Goal: Information Seeking & Learning: Learn about a topic

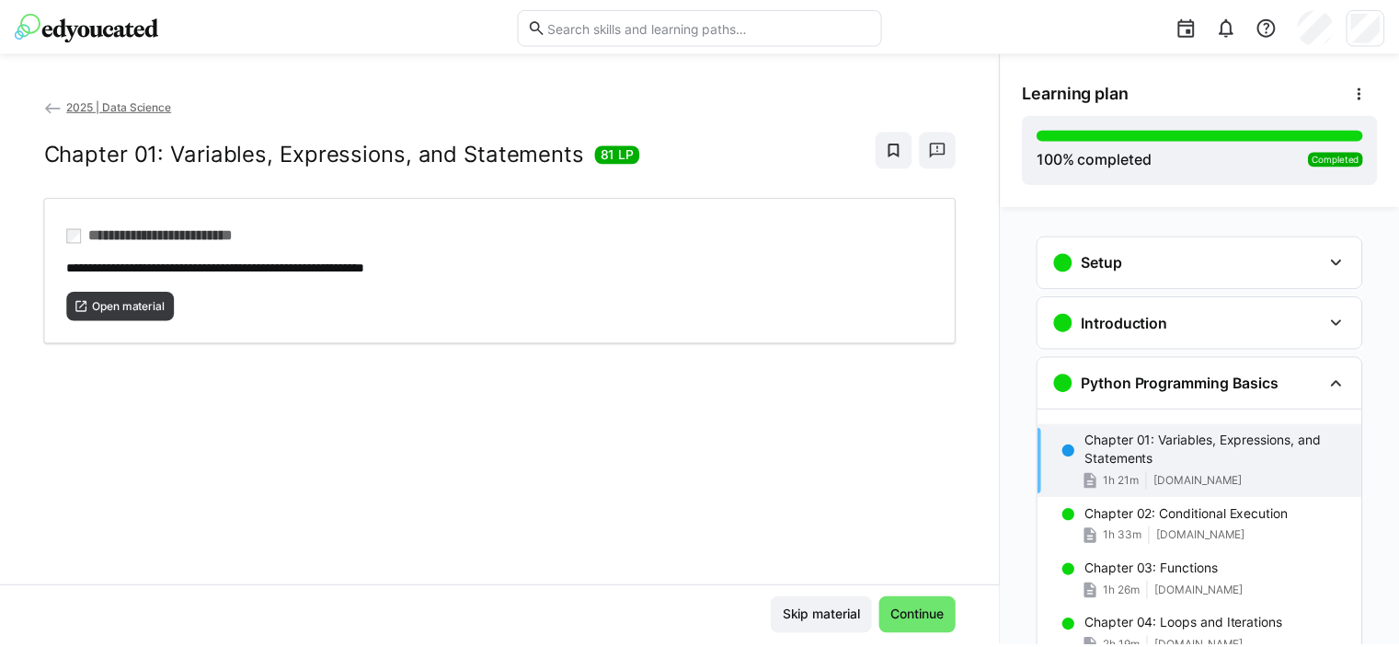
scroll to position [150, 0]
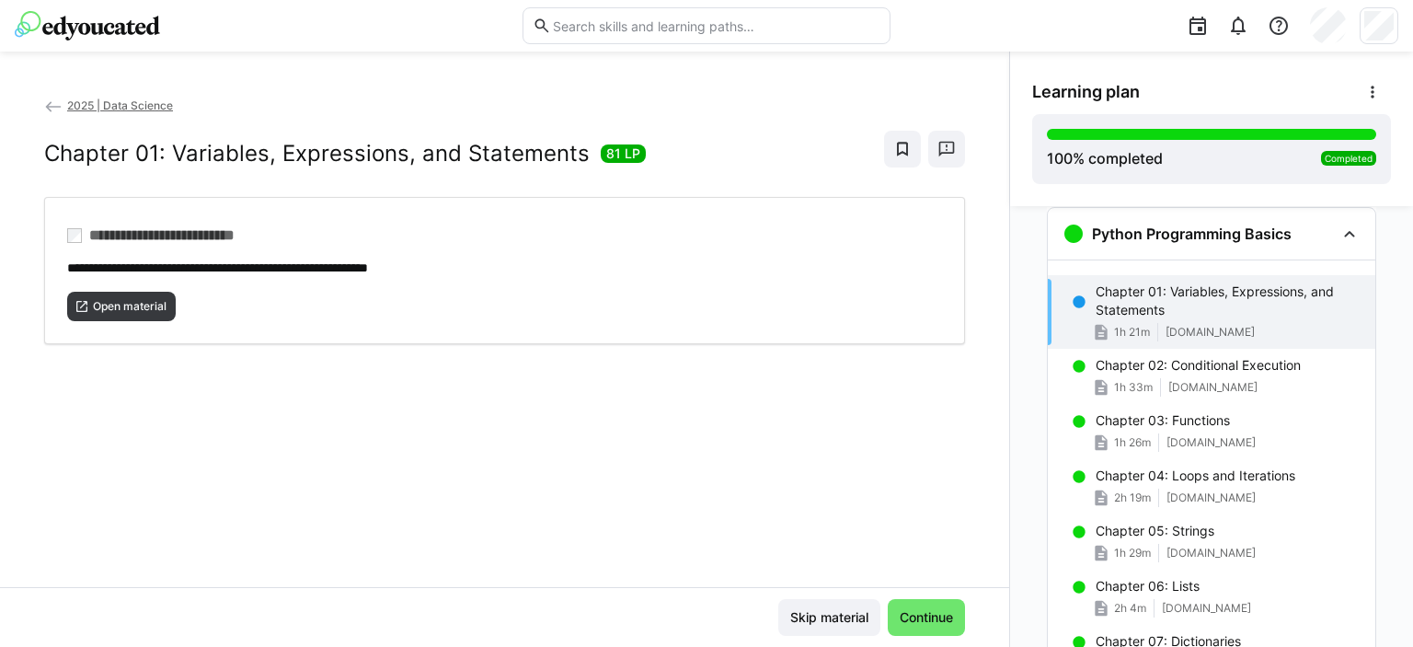
click at [122, 19] on img at bounding box center [87, 25] width 145 height 29
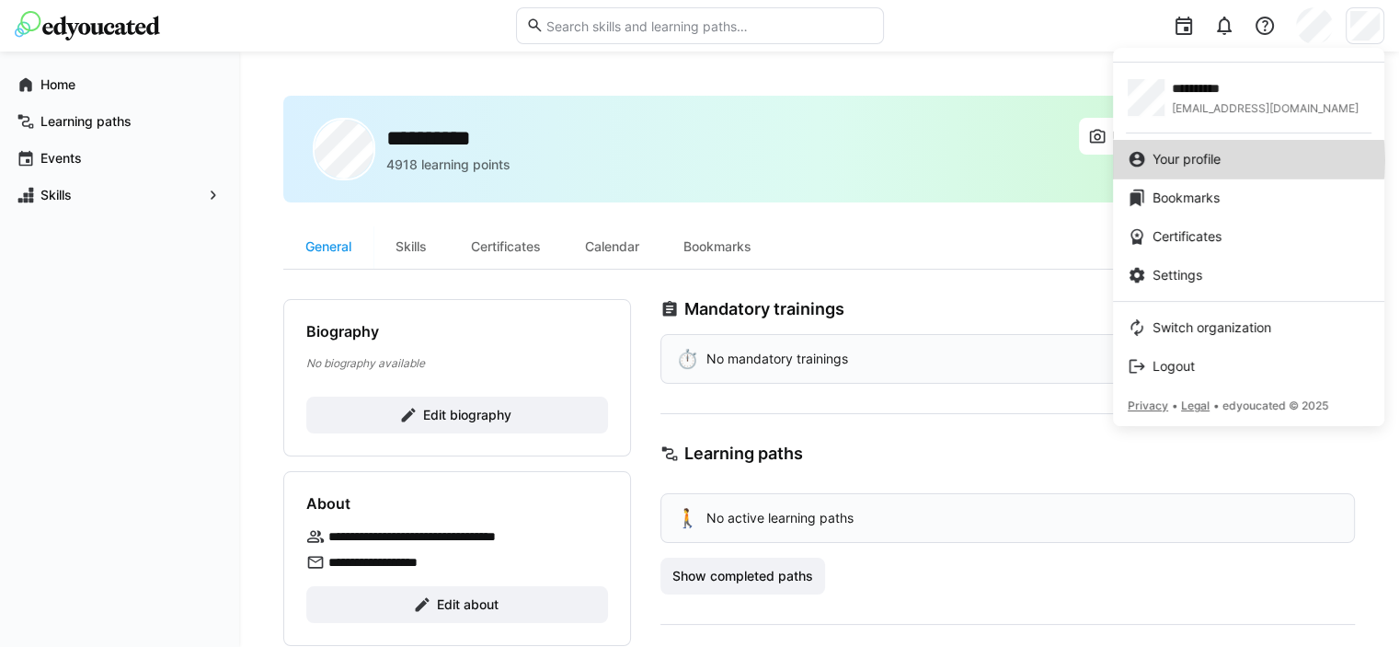
click at [1220, 160] on span "Your profile" at bounding box center [1187, 159] width 68 height 18
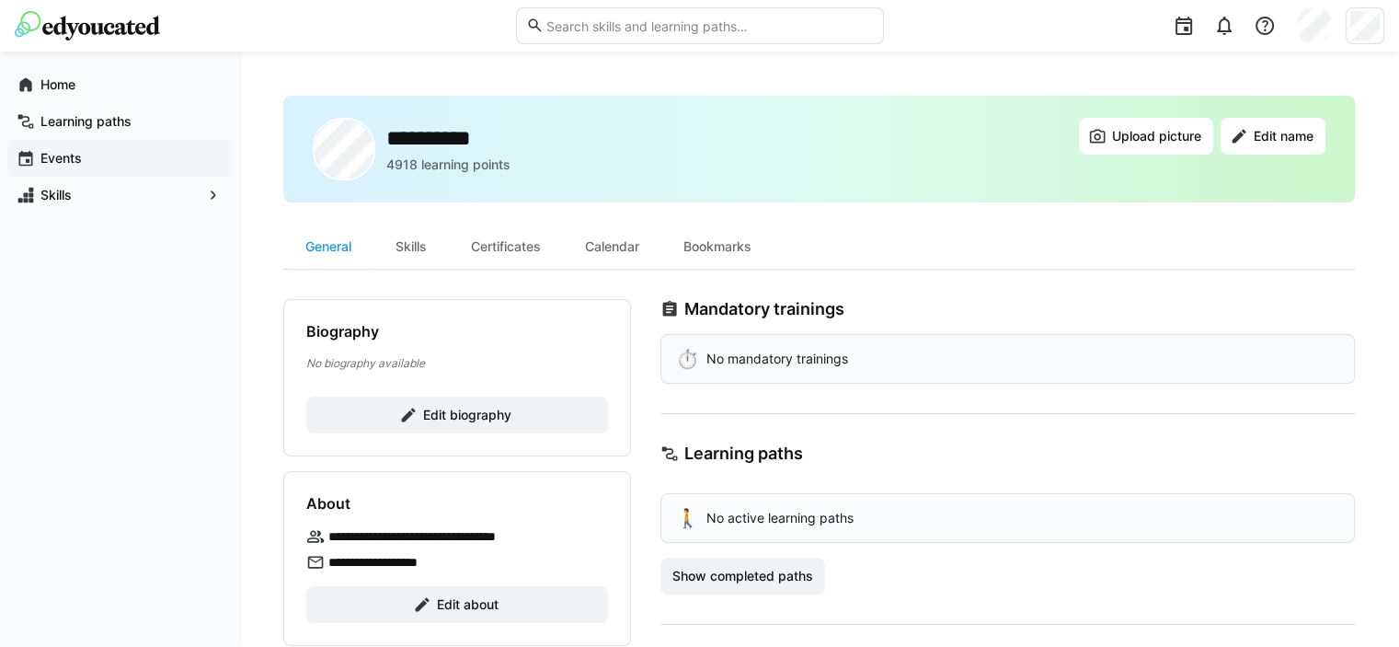
click at [73, 146] on div "Events" at bounding box center [119, 158] width 224 height 37
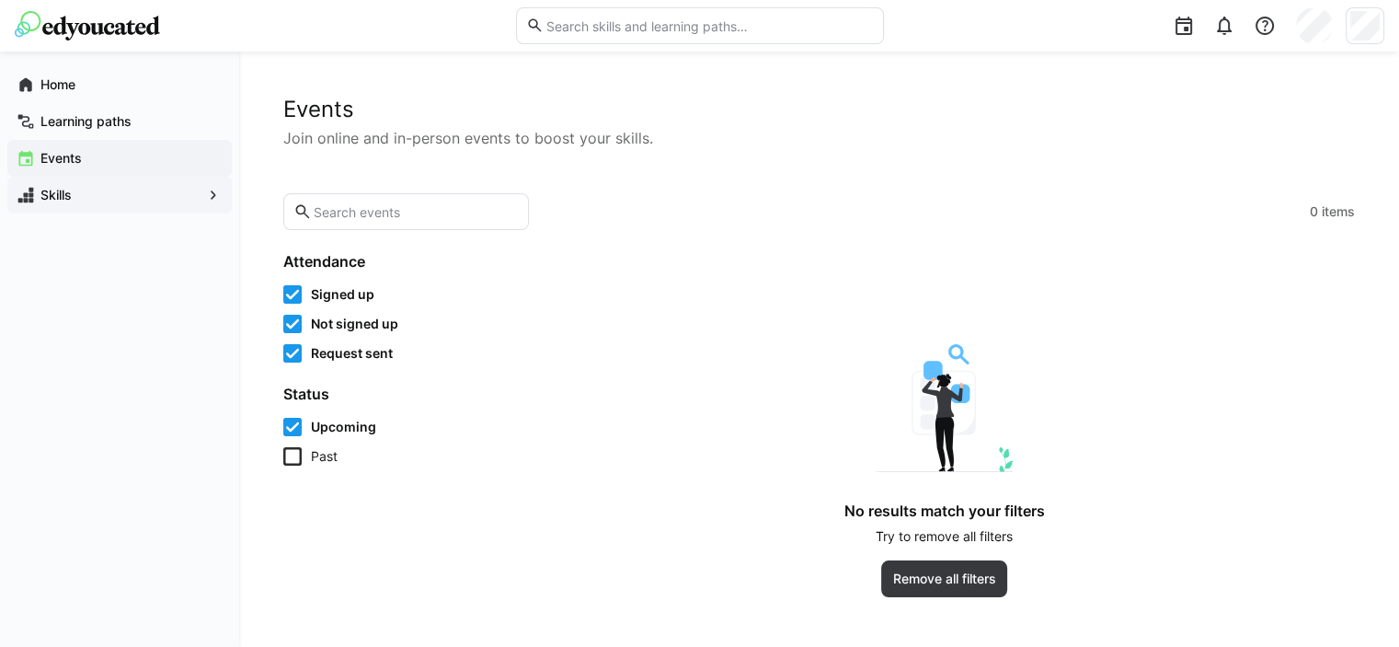
click at [0, 0] on app-navigation-label "Skills" at bounding box center [0, 0] width 0 height 0
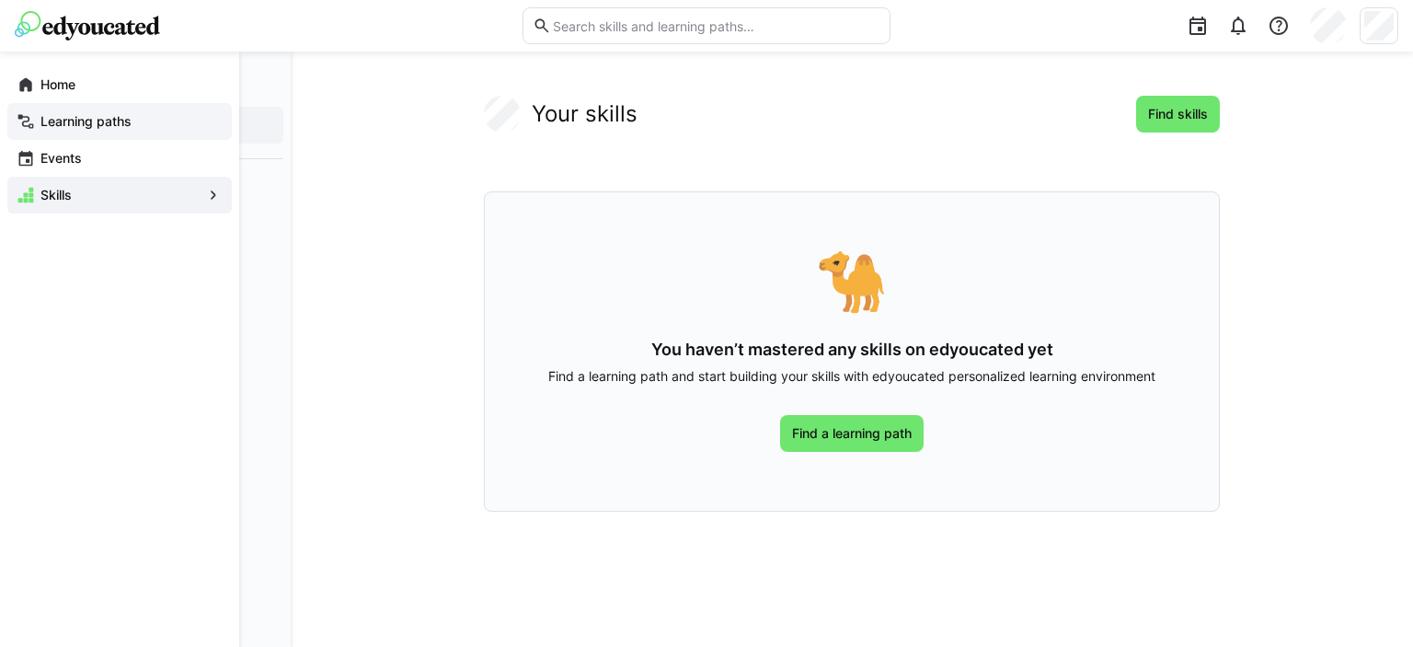
click at [0, 0] on app-navigation-label "Learning paths" at bounding box center [0, 0] width 0 height 0
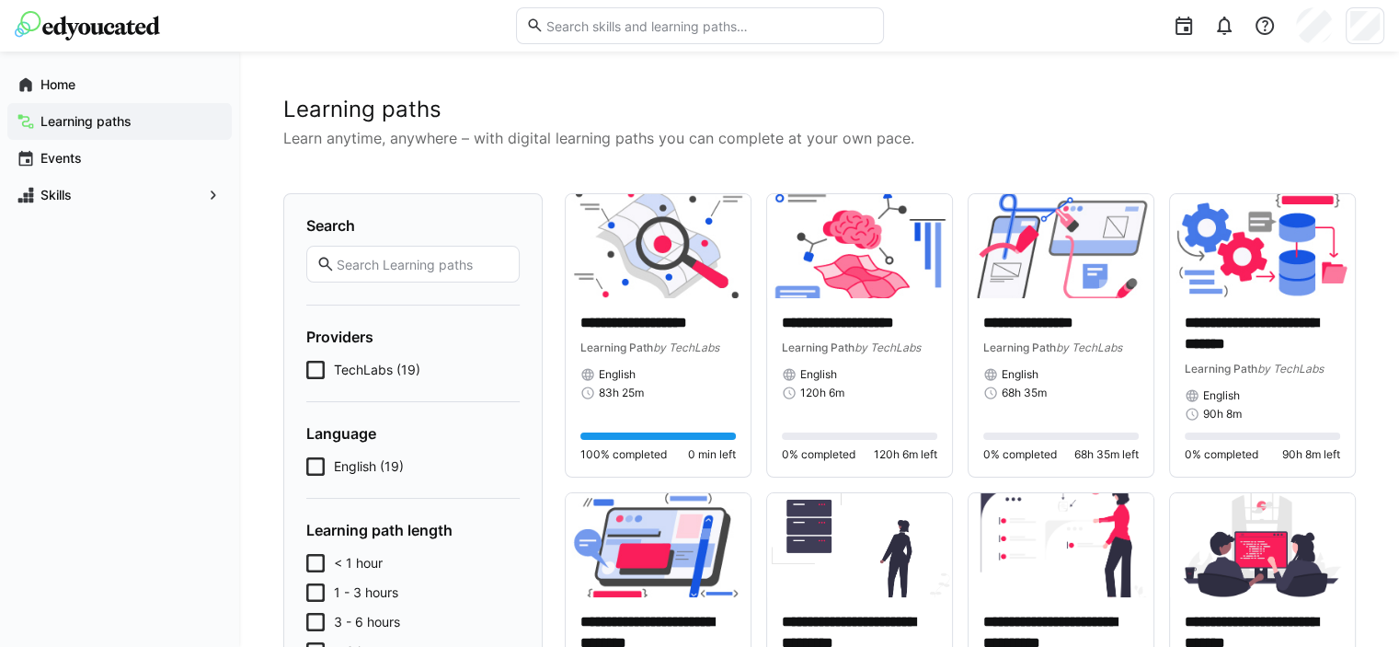
click at [0, 0] on app-navigation-label "Learning paths" at bounding box center [0, 0] width 0 height 0
drag, startPoint x: 833, startPoint y: 323, endPoint x: 822, endPoint y: 395, distance: 72.6
click at [822, 395] on span "120h 6m" at bounding box center [822, 392] width 44 height 15
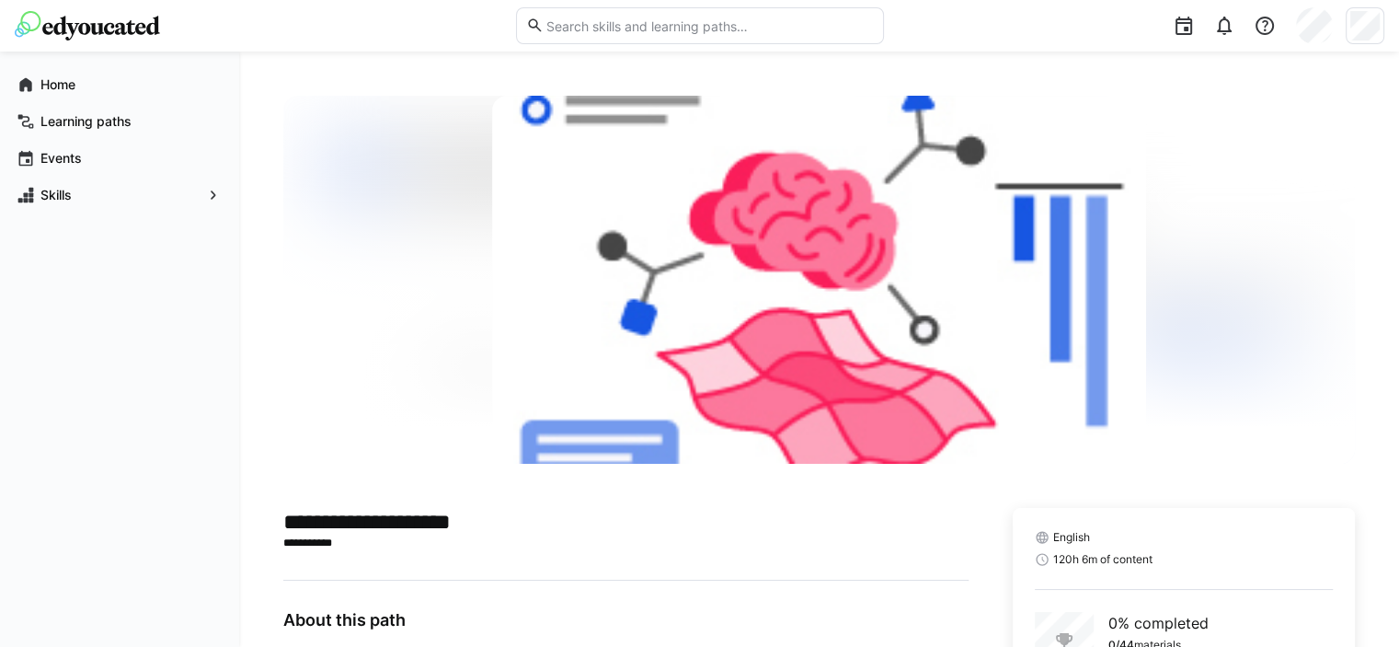
drag, startPoint x: 832, startPoint y: 393, endPoint x: 235, endPoint y: 247, distance: 613.7
click at [235, 247] on div "Home Learning paths Events Skills" at bounding box center [119, 349] width 239 height 595
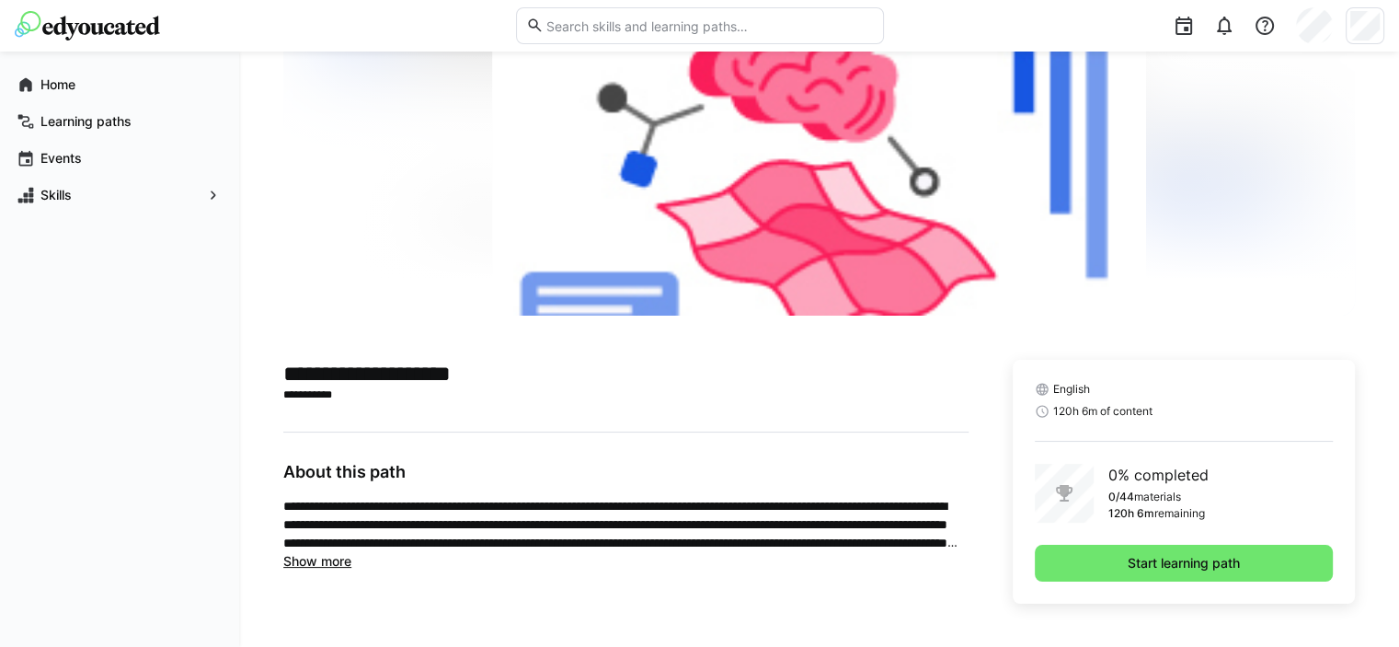
scroll to position [147, 0]
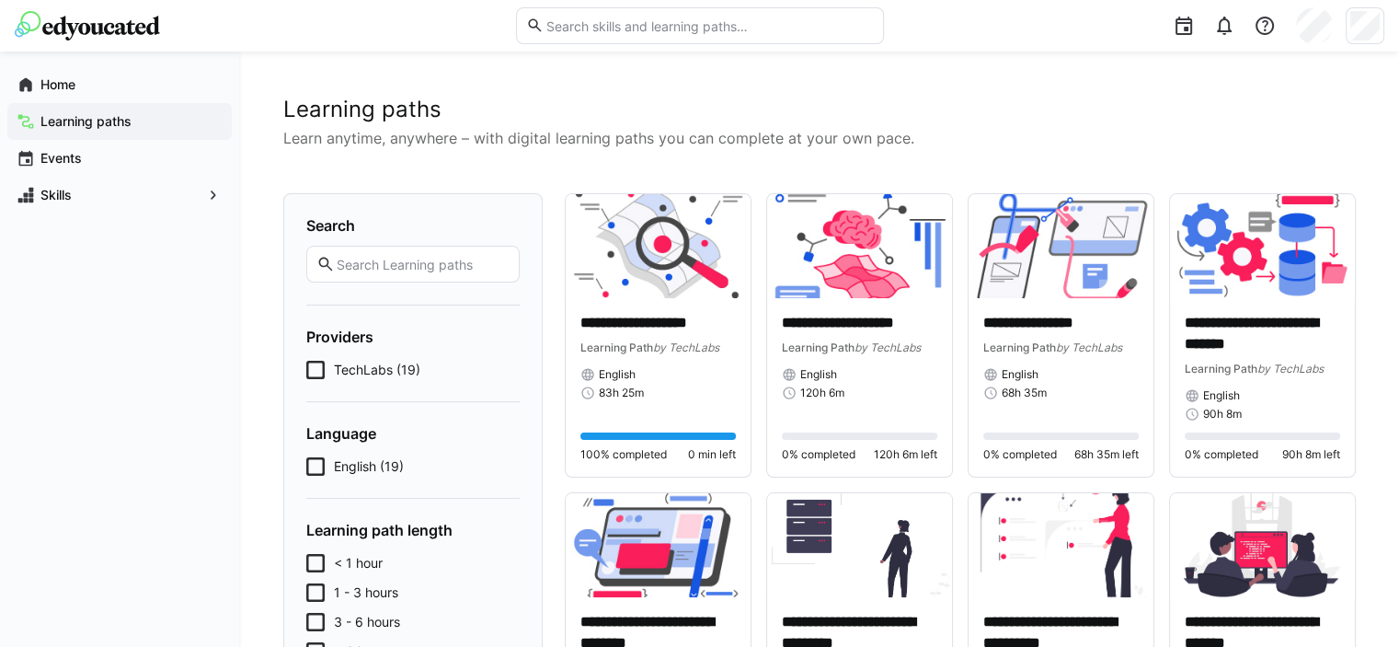
click at [114, 307] on div "Home Learning paths Events Skills" at bounding box center [119, 349] width 239 height 595
